Goal: Use online tool/utility: Utilize a website feature to perform a specific function

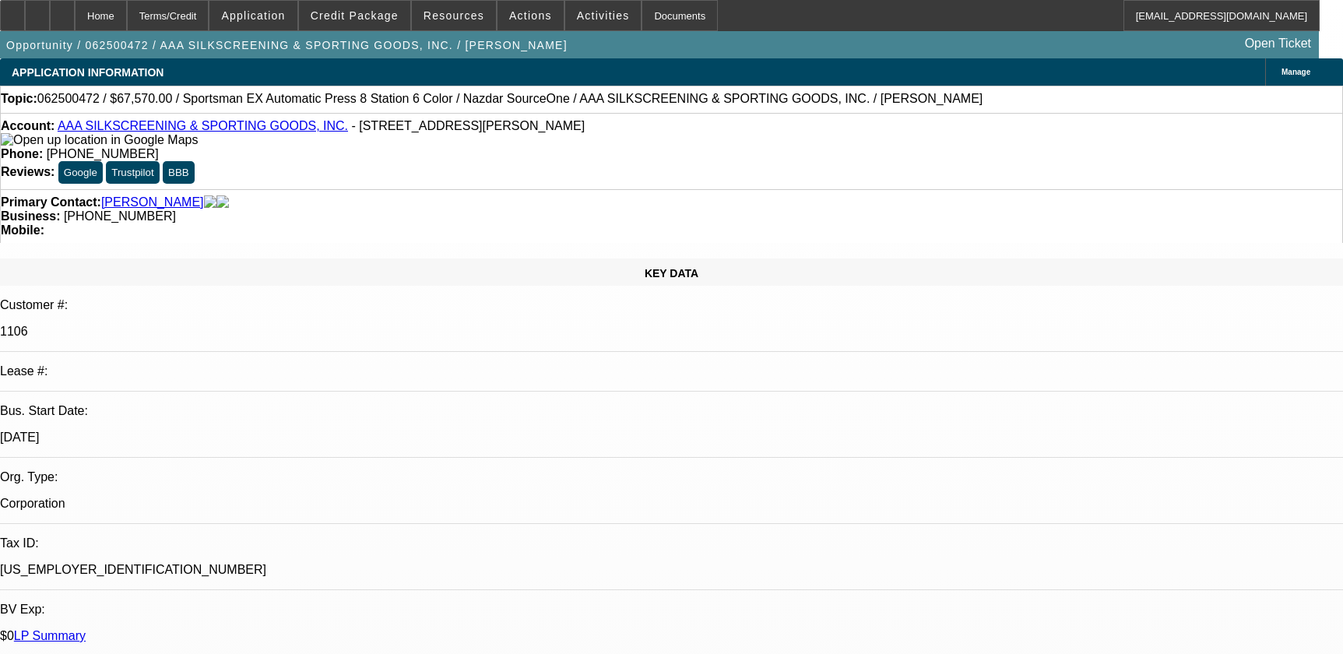
select select "0"
select select "5"
select select "0"
select select "6"
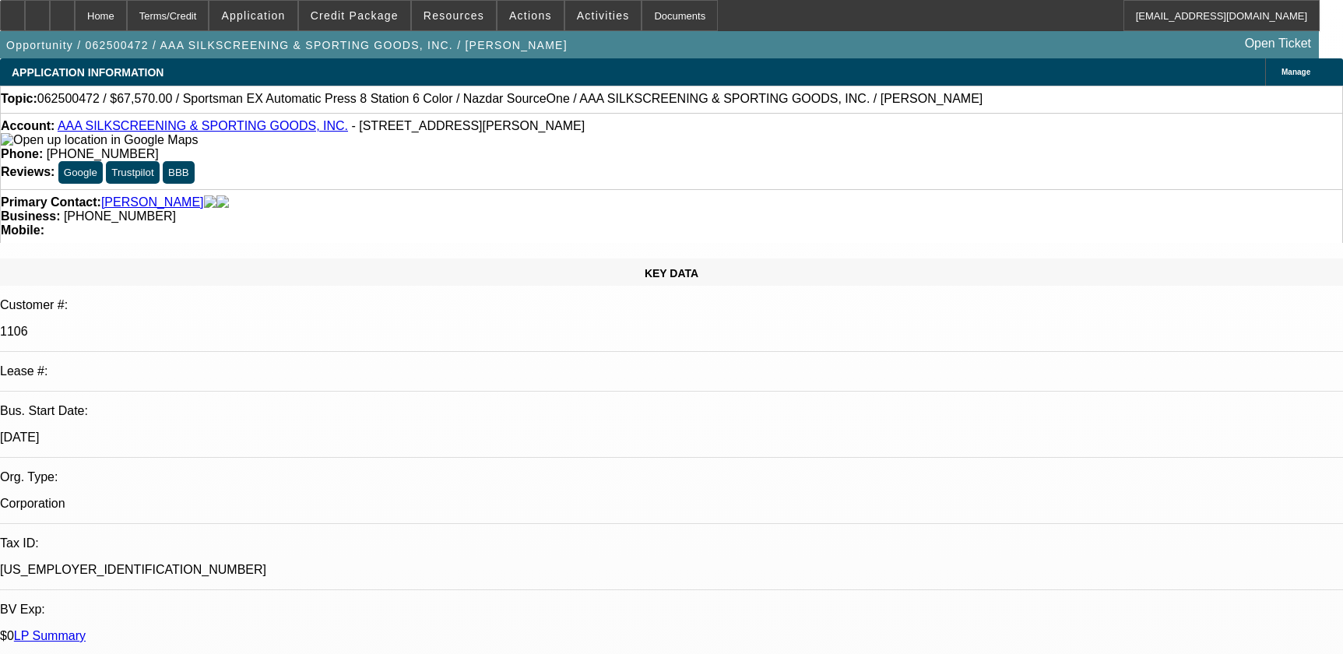
select select "0.1"
select select "2"
select select "0.1"
select select "4"
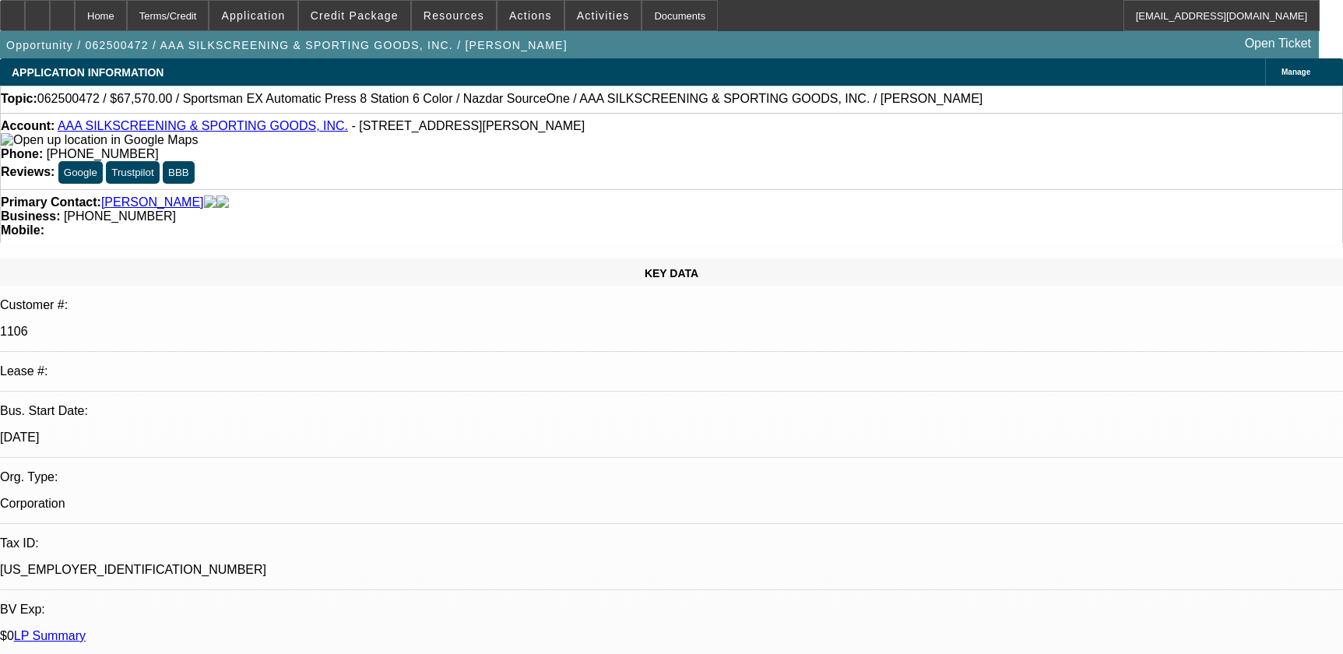
select select "0"
select select "2"
select select "0.1"
select select "4"
select select "0"
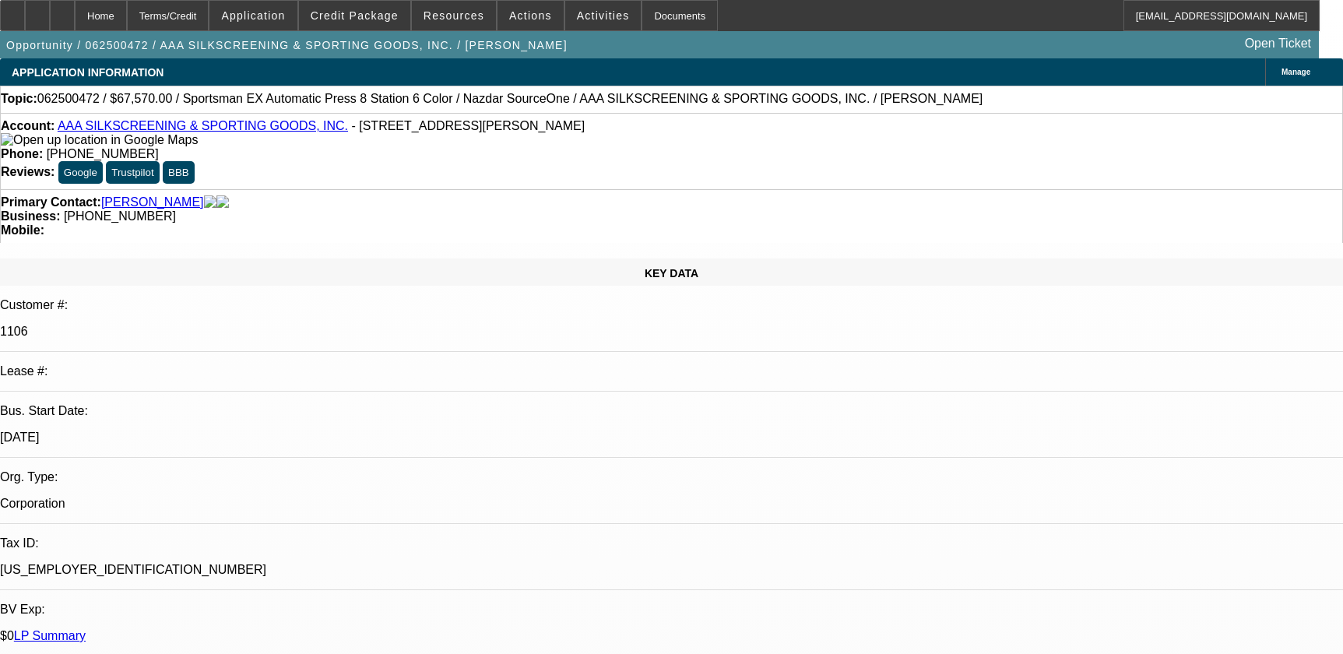
select select "2"
select select "0.1"
select select "4"
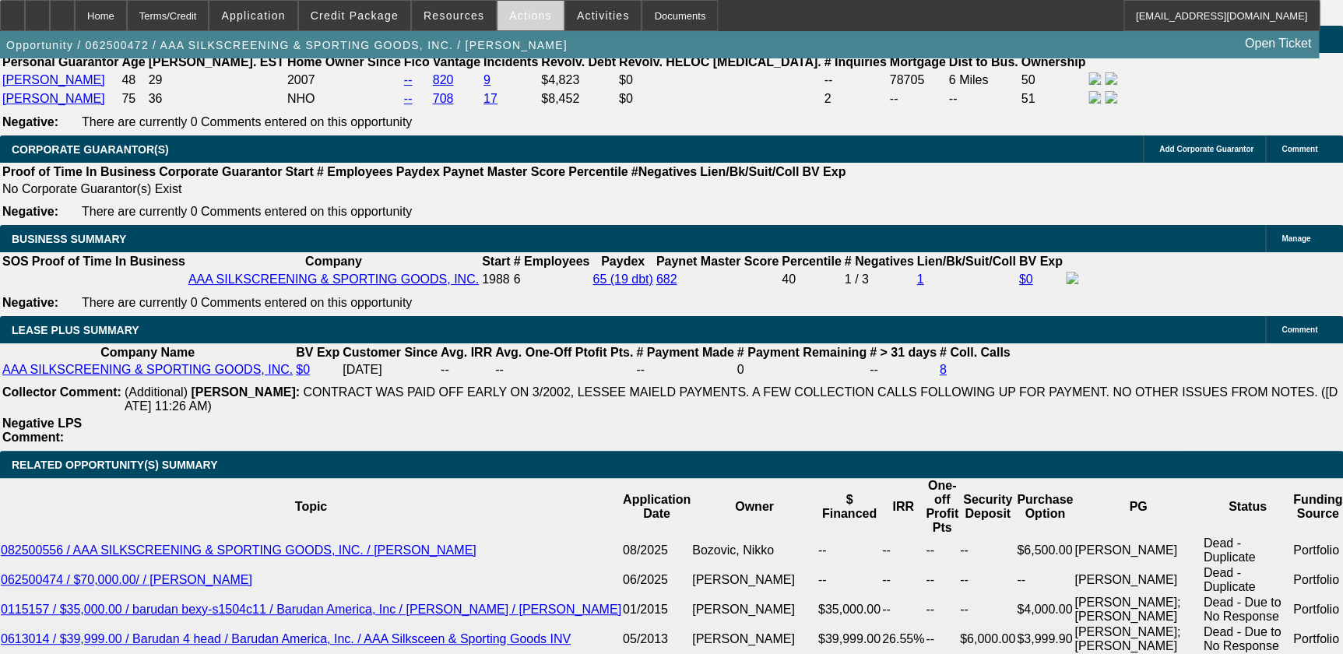
scroll to position [2448, 0]
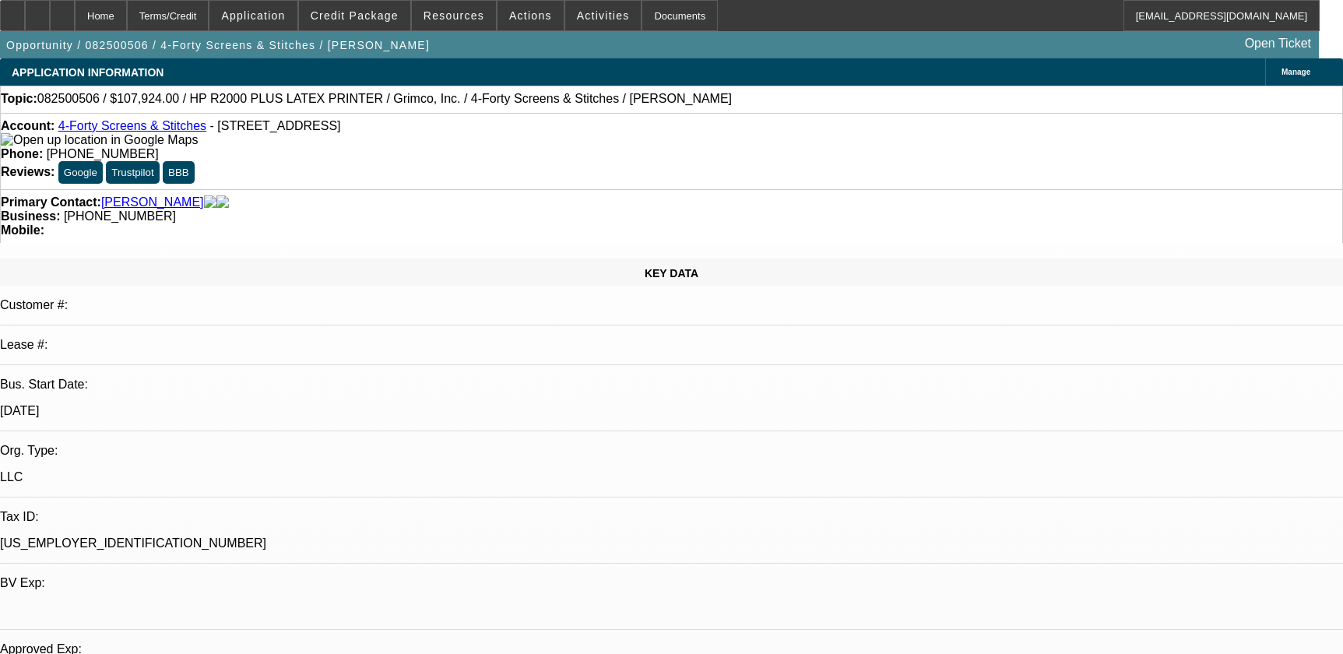
select select "0"
select select "6"
select select "0"
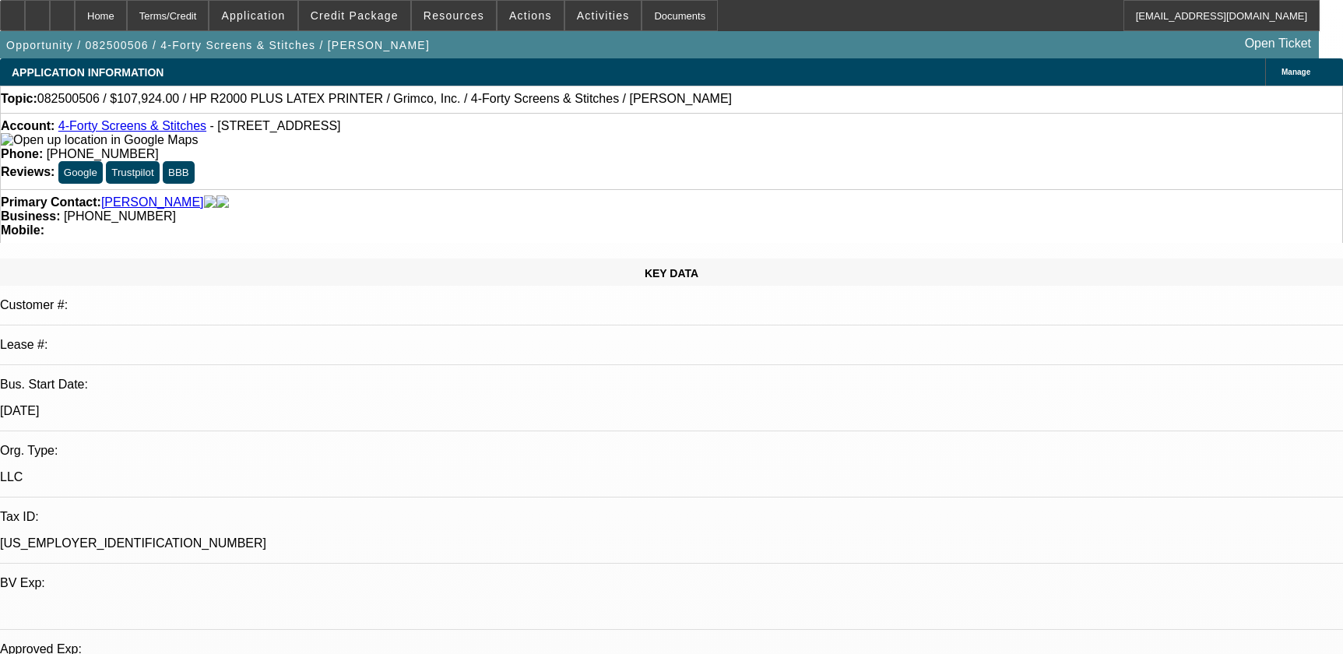
select select "0"
select select "0.1"
select select "4"
select select "0"
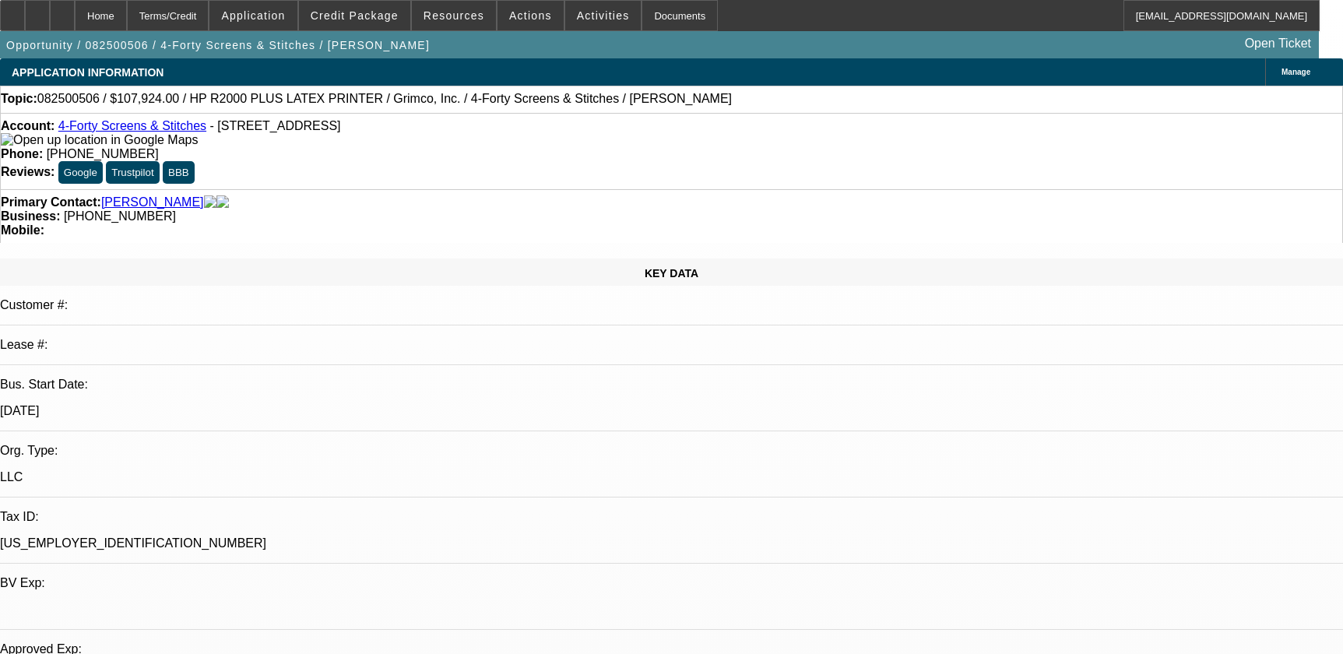
select select "0.1"
select select "4"
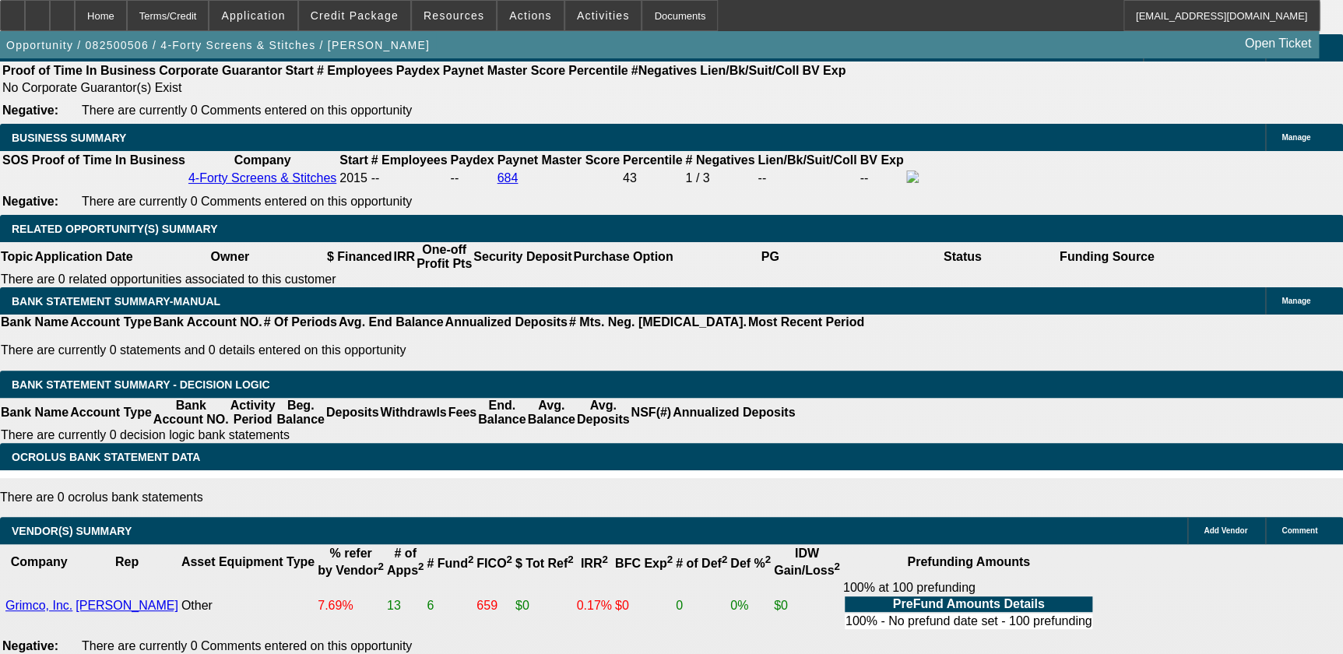
scroll to position [2476, 0]
click at [75, 23] on div at bounding box center [62, 15] width 25 height 31
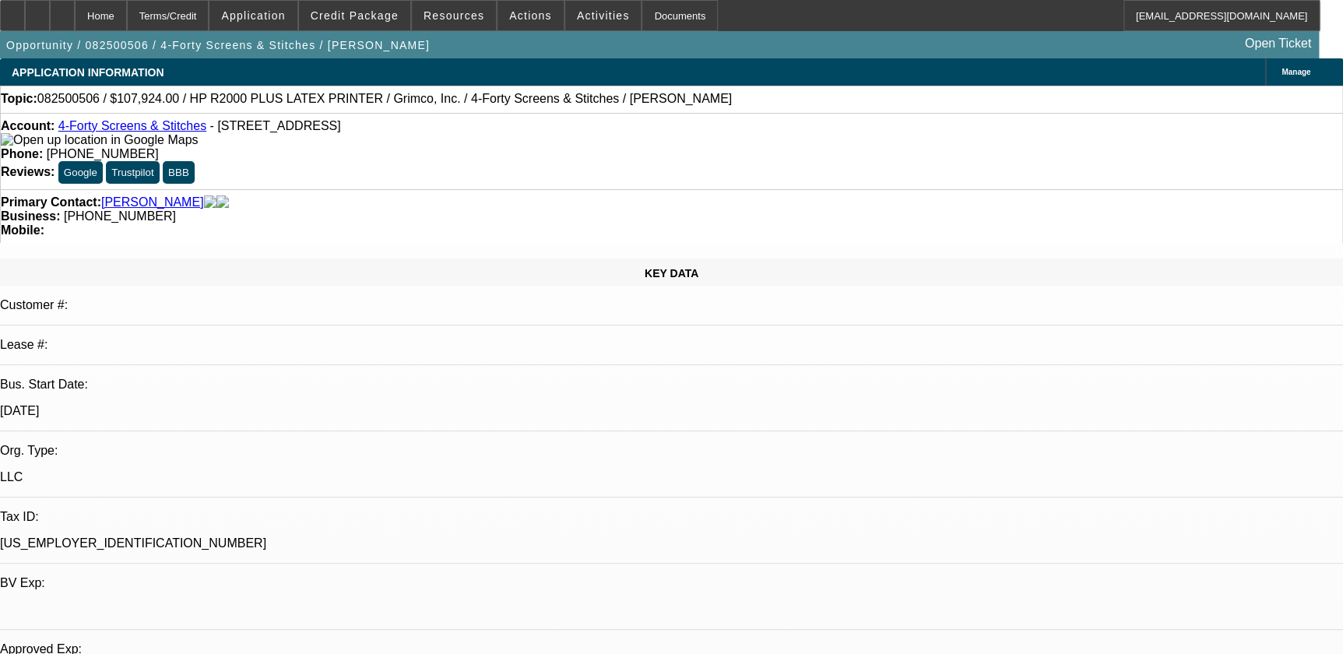
select select "0"
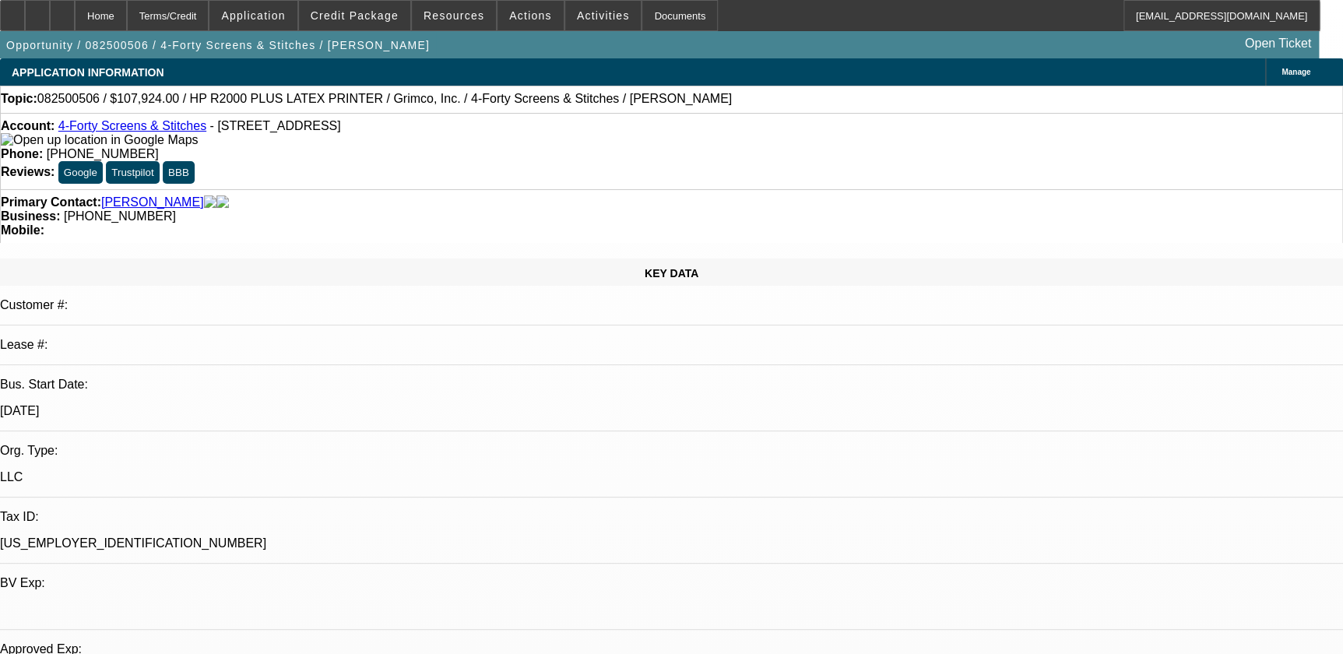
select select "0.1"
select select "0"
select select "0.1"
select select "1"
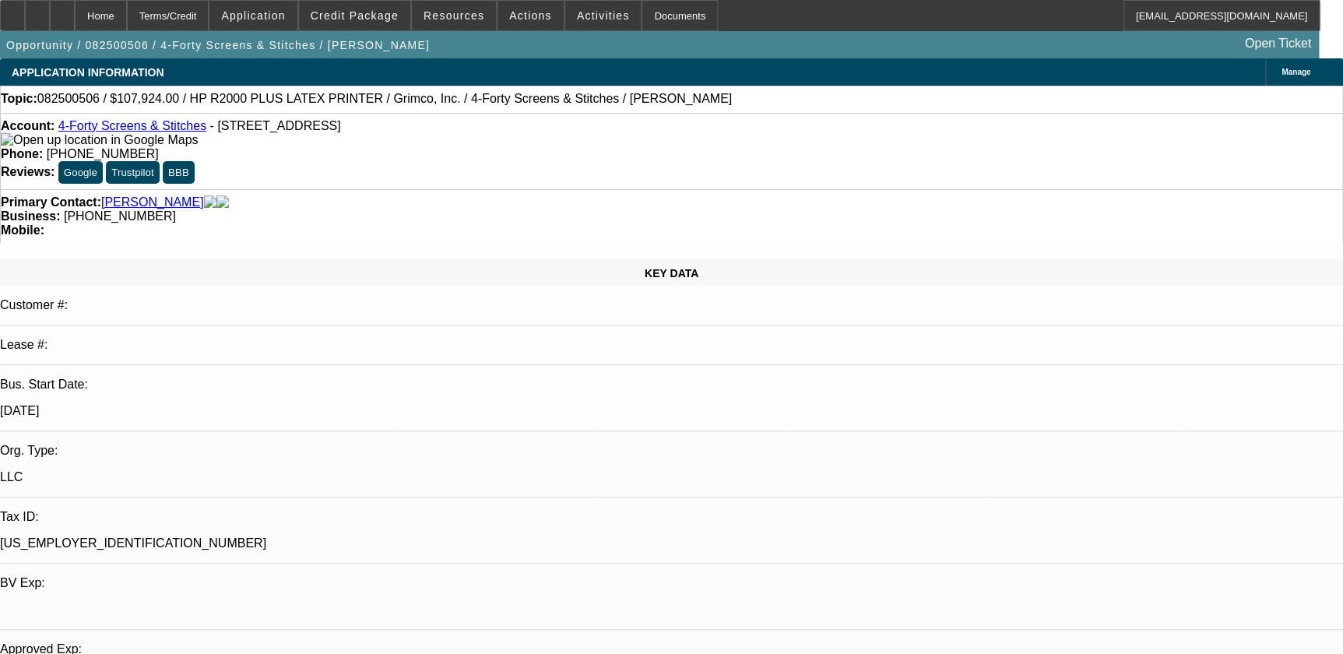
select select "1"
select select "6"
select select "1"
select select "4"
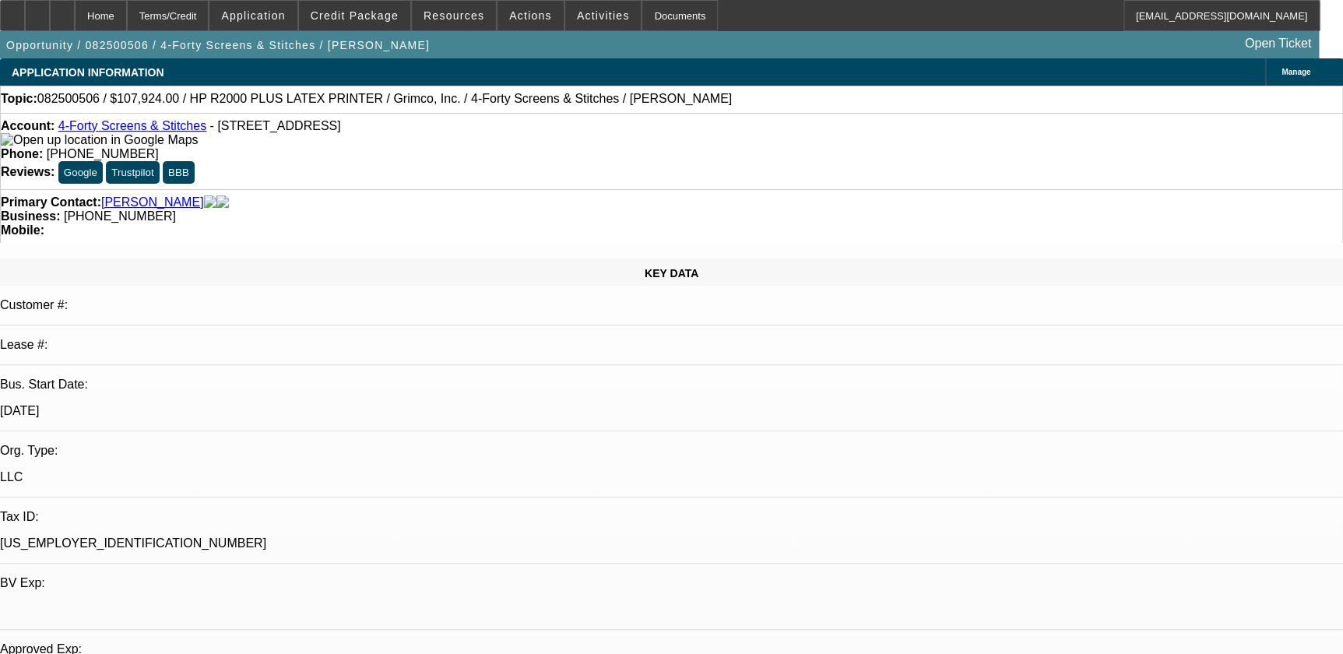
select select "1"
select select "4"
drag, startPoint x: 496, startPoint y: 125, endPoint x: 612, endPoint y: 116, distance: 116.3
click at [612, 116] on div "Account: 4-Forty Screens & Stitches - 169 Highway 1207, Deville, LA 71328 Phone…" at bounding box center [671, 151] width 1343 height 76
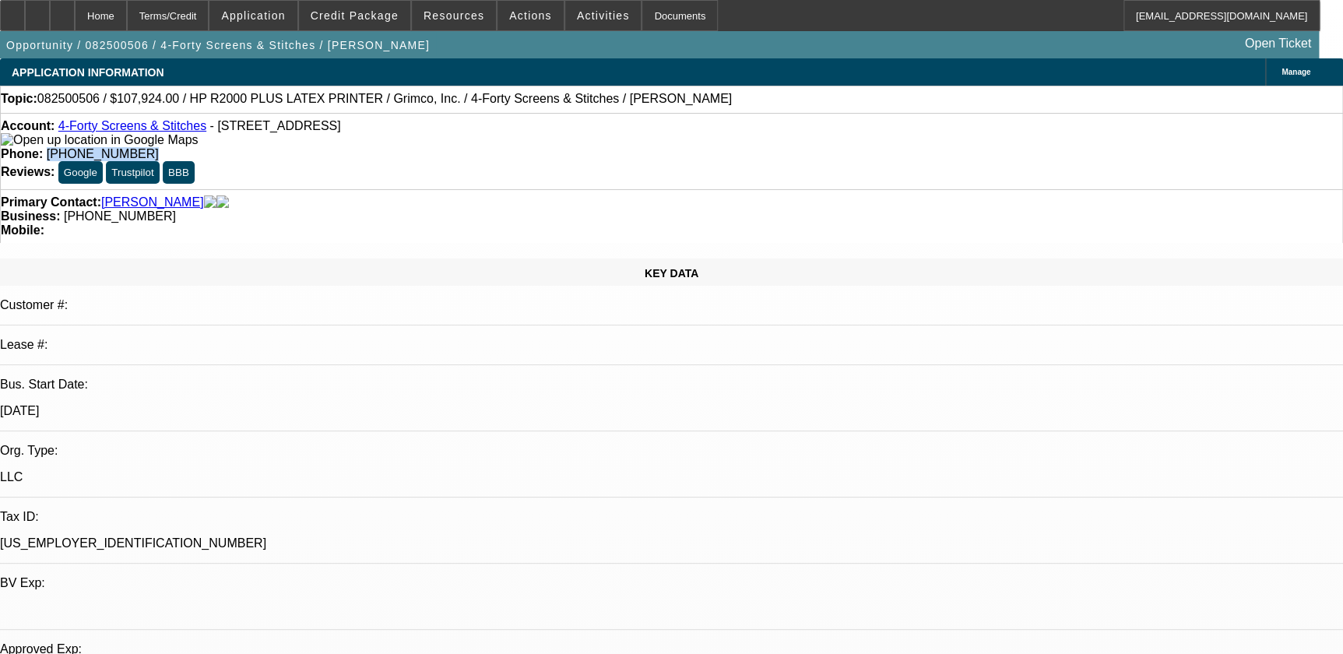
drag, startPoint x: 612, startPoint y: 116, endPoint x: 556, endPoint y: 132, distance: 58.4
copy span "[PHONE_NUMBER]"
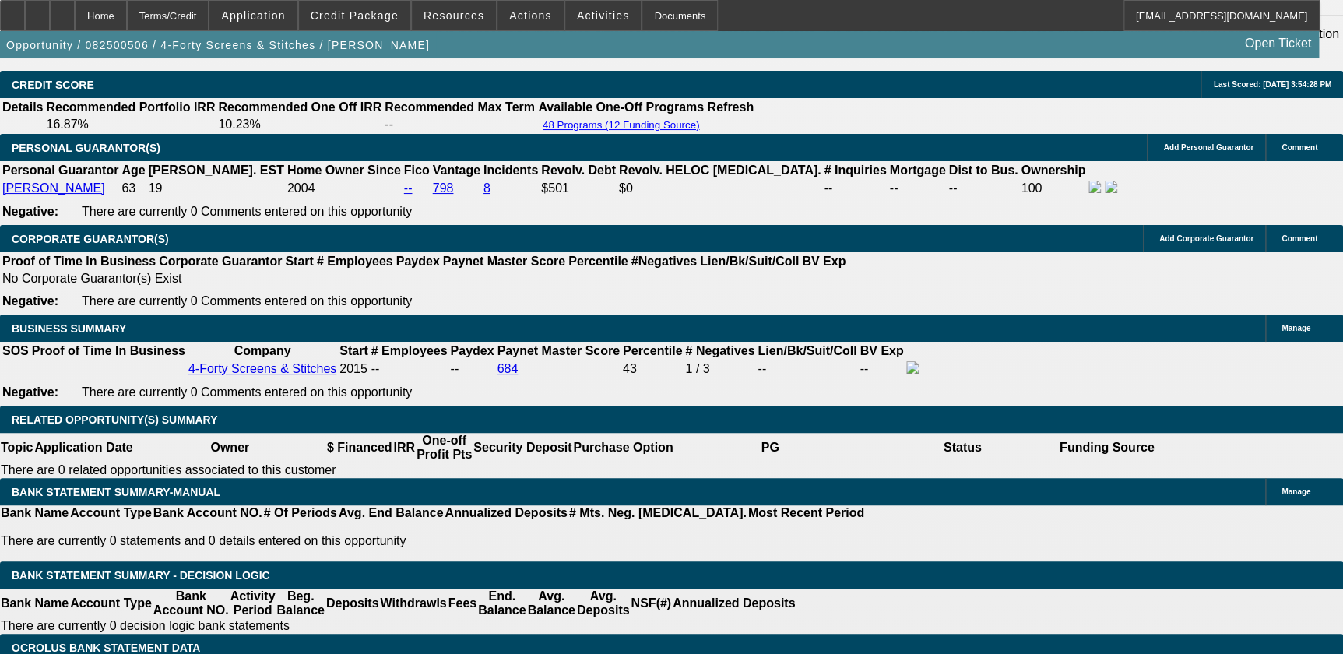
scroll to position [2476, 0]
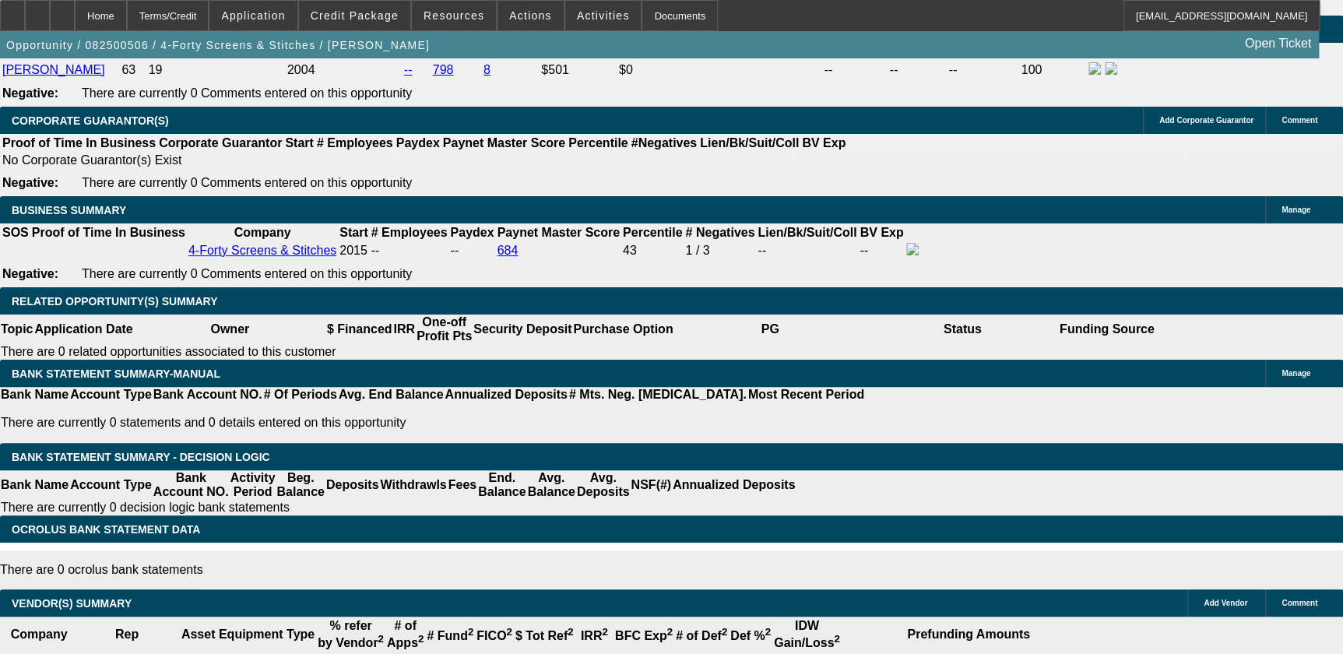
scroll to position [2335, 0]
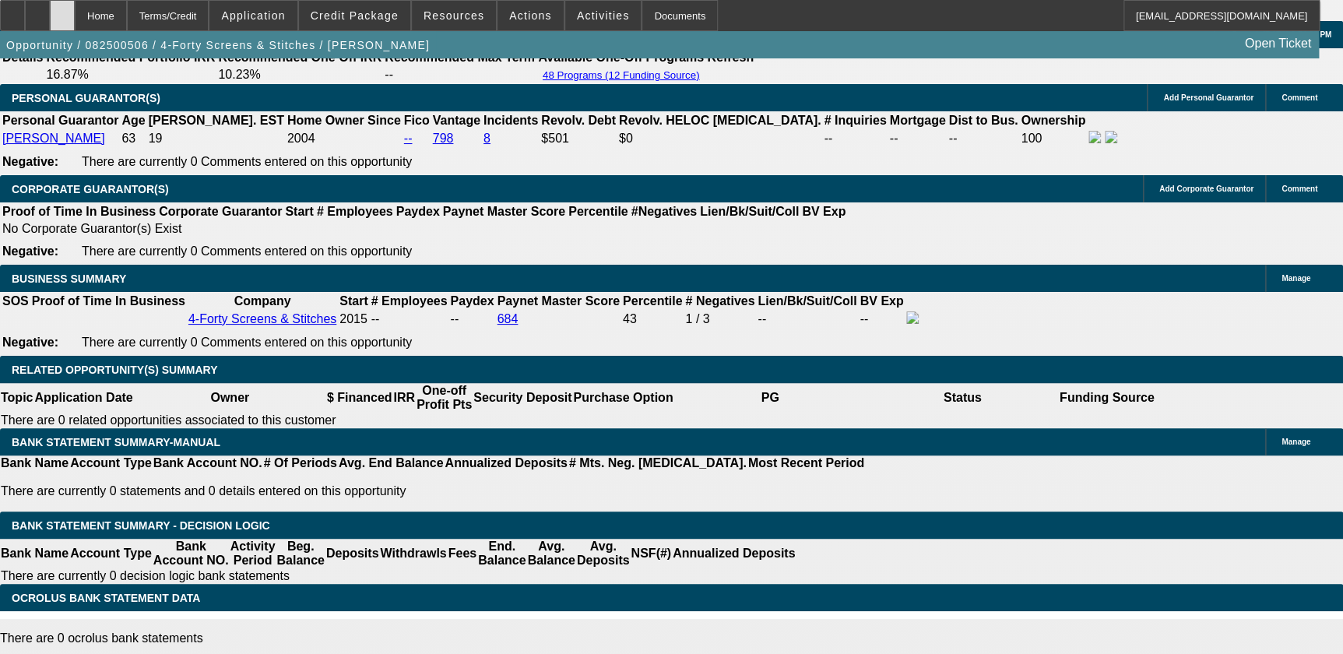
click at [62, 10] on icon at bounding box center [62, 10] width 0 height 0
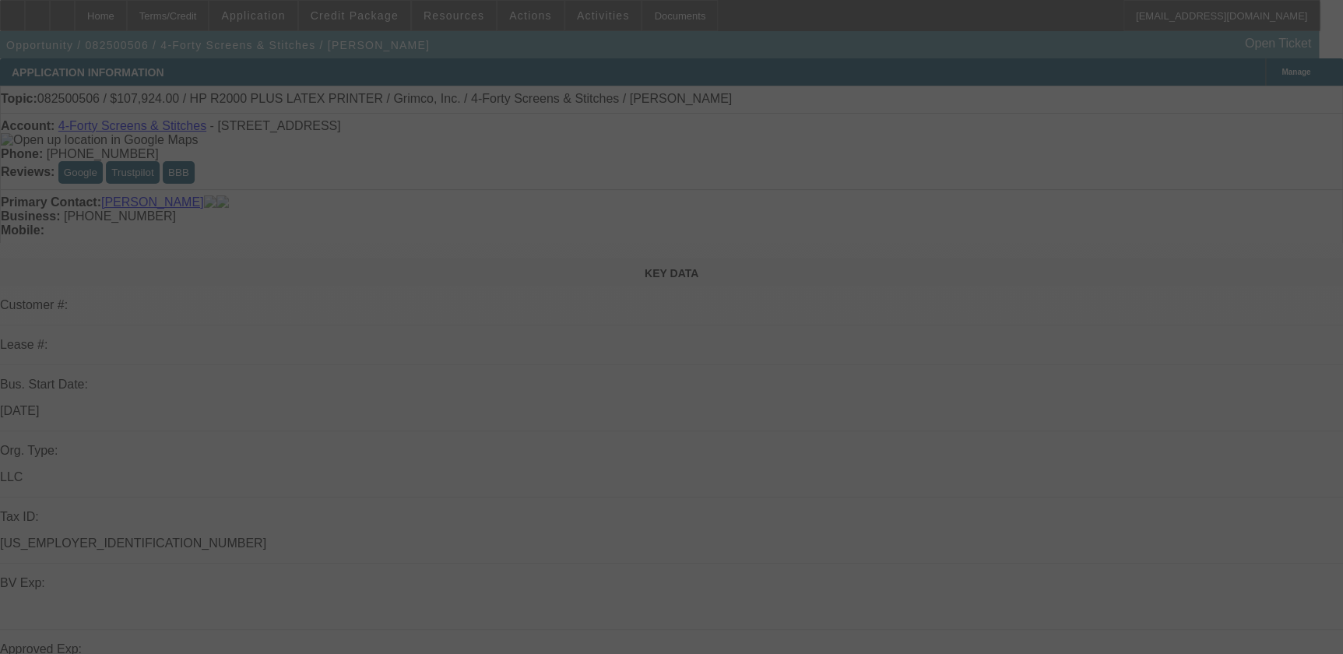
select select "0"
select select "0.1"
select select "0"
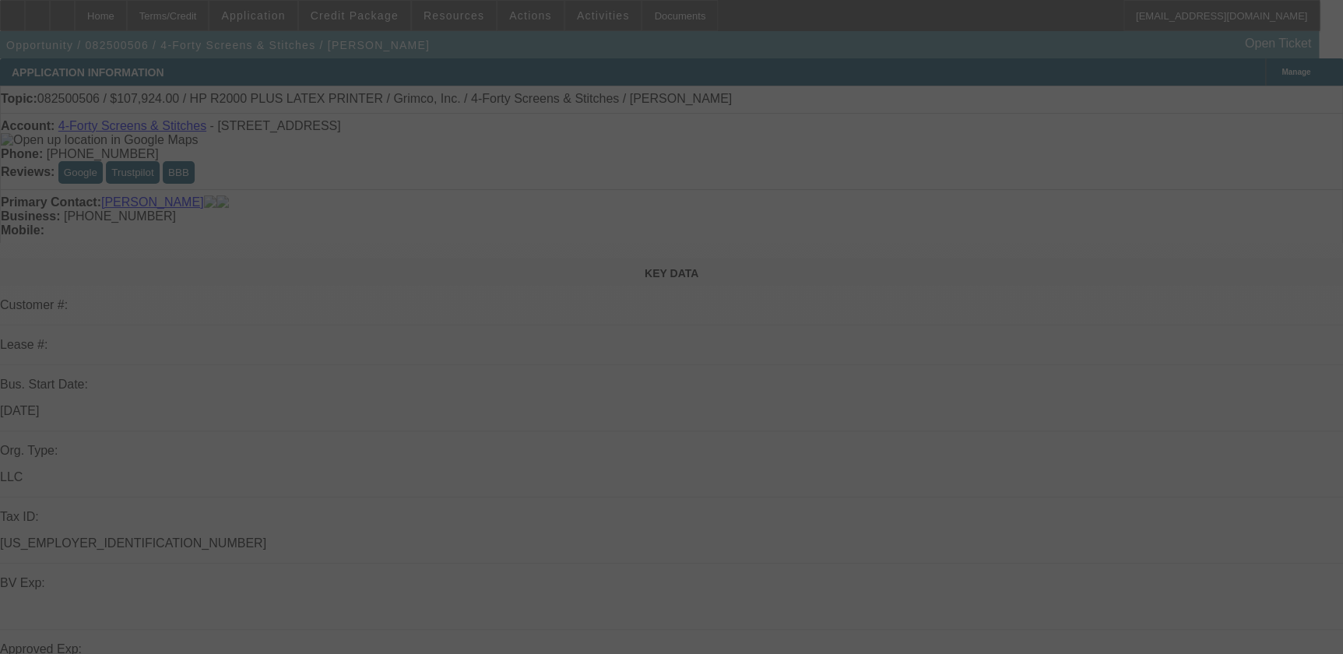
select select "0"
select select "0.1"
select select "0"
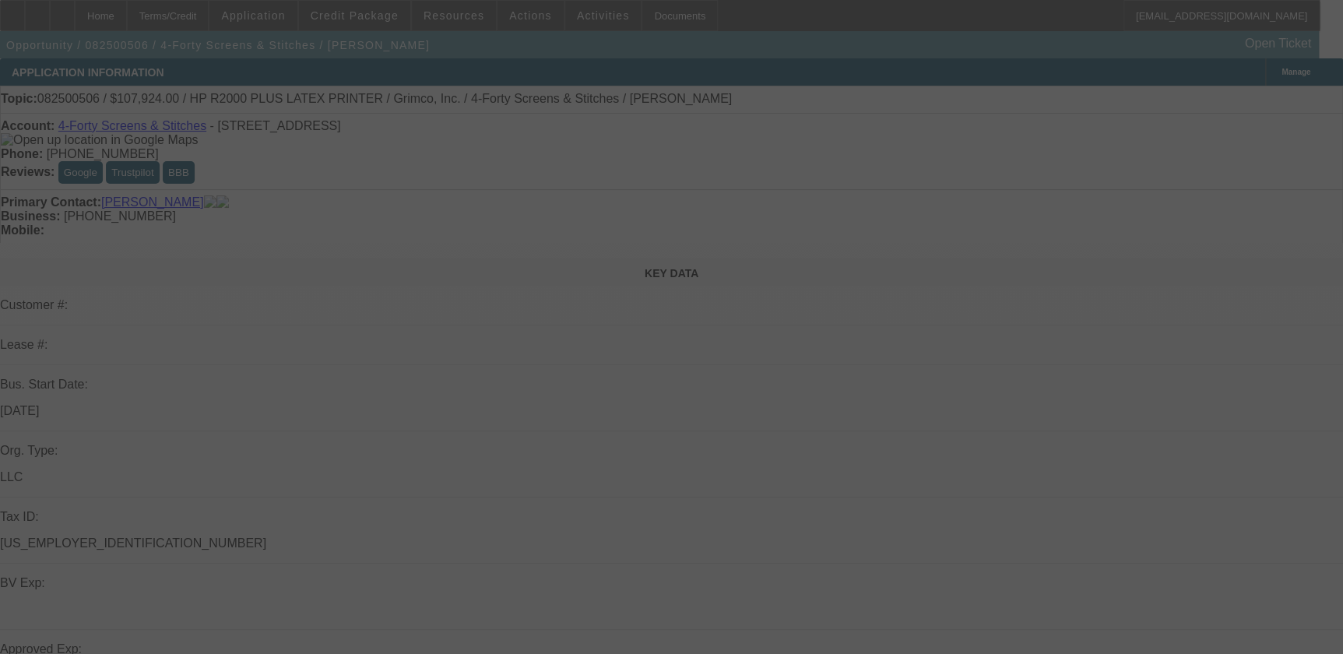
select select "0"
select select "0.1"
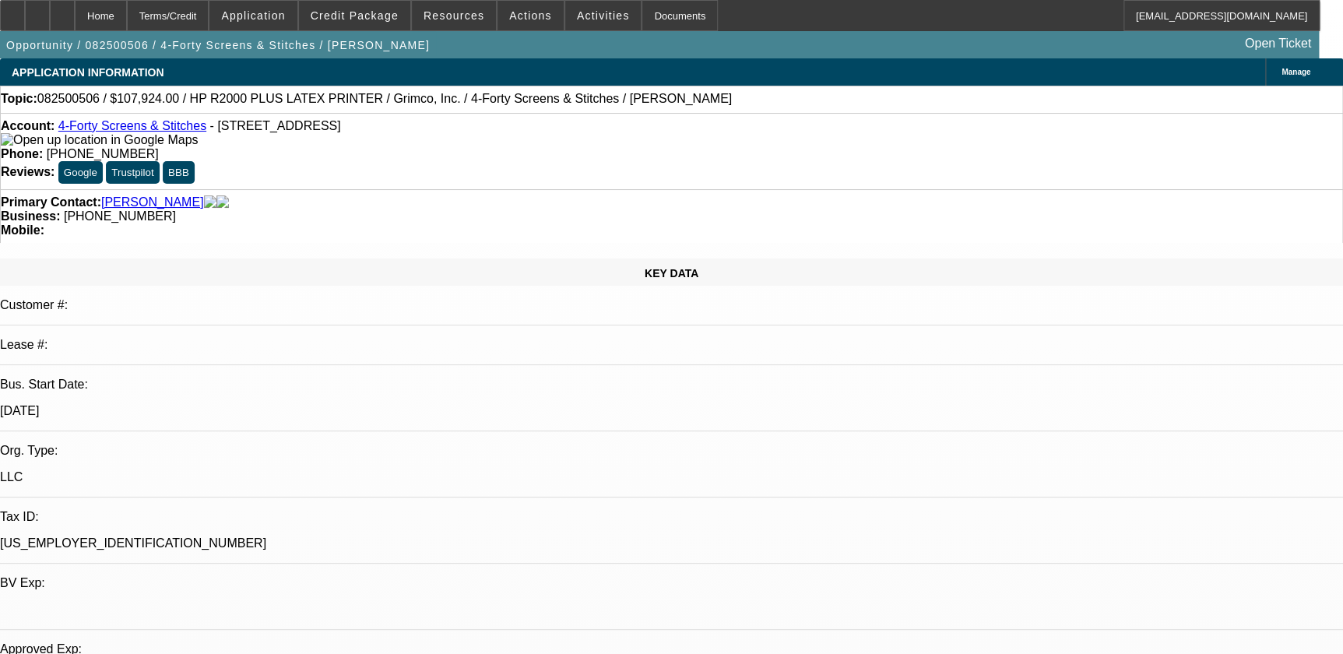
select select "1"
select select "4"
select select "1"
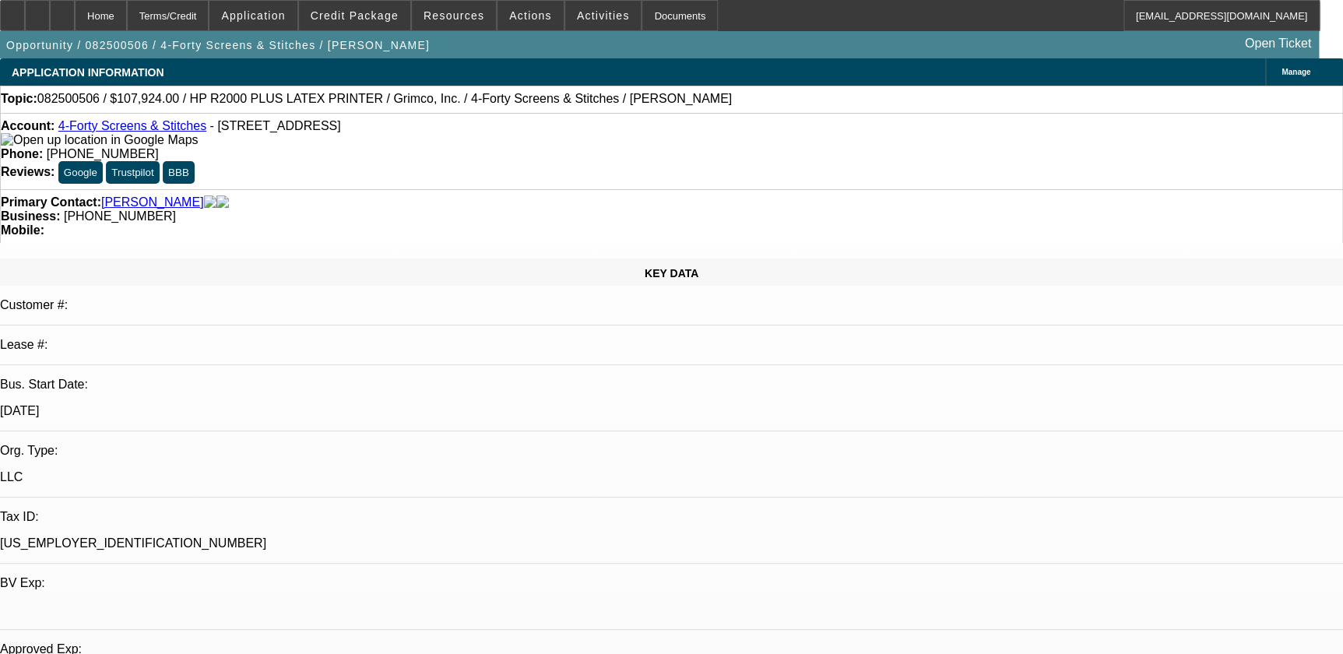
select select "6"
select select "1"
select select "4"
select select "1"
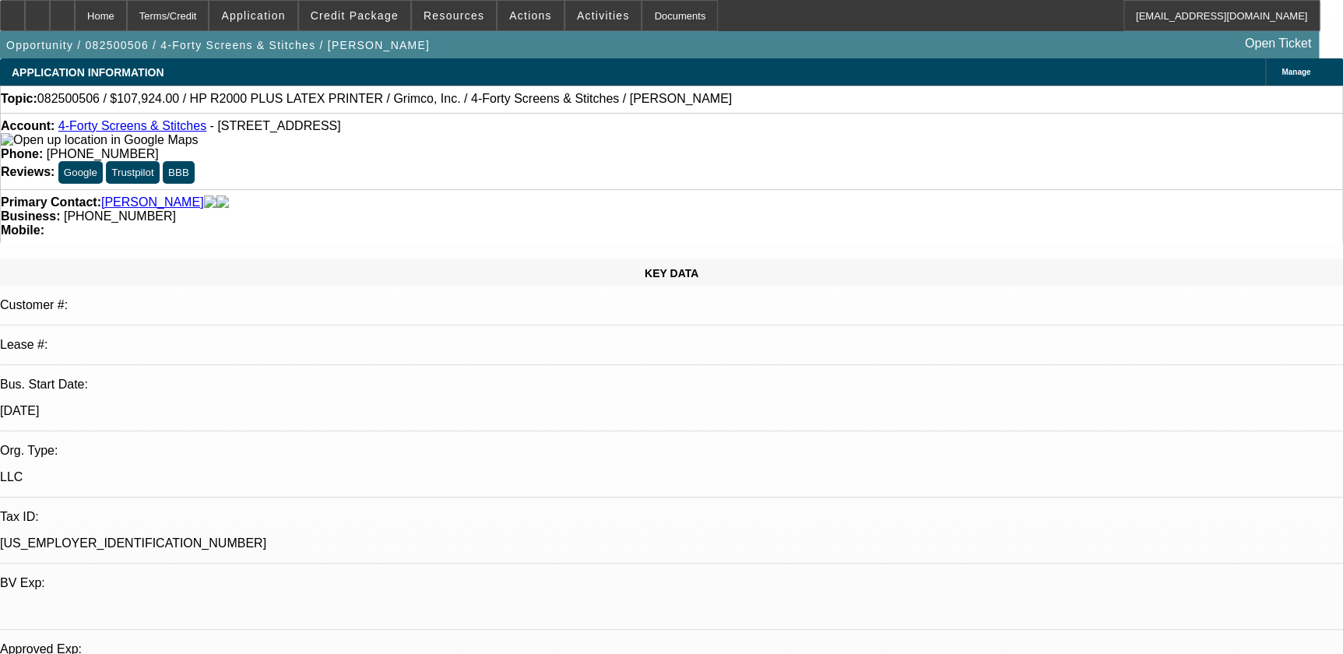
select select "1"
select select "4"
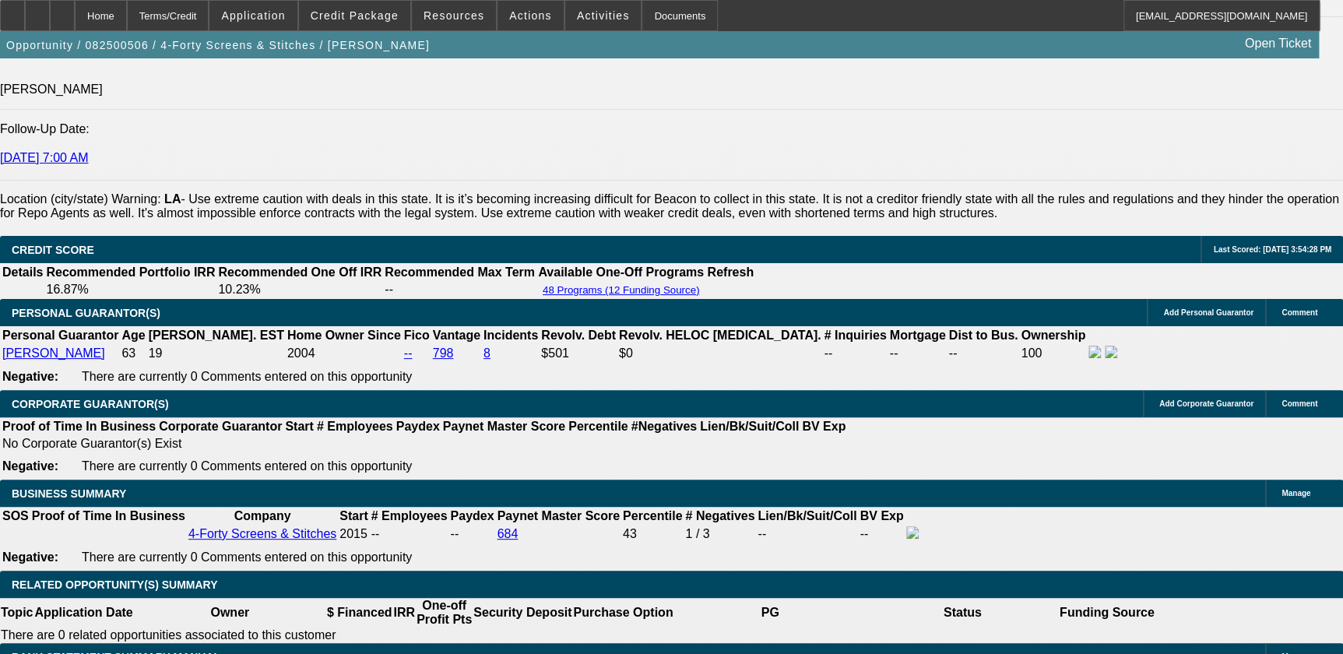
scroll to position [2119, 0]
